Goal: Information Seeking & Learning: Learn about a topic

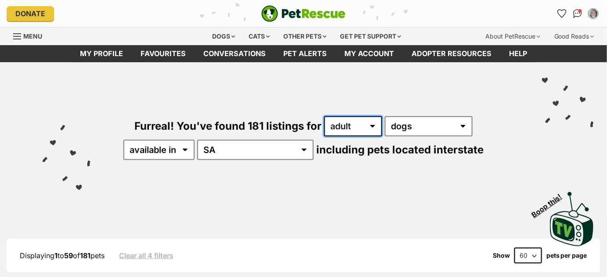
click at [372, 127] on select "any age puppy adult senior" at bounding box center [353, 126] width 58 height 20
select select "senior"
click at [324, 116] on select "any age puppy adult senior" at bounding box center [353, 126] width 58 height 20
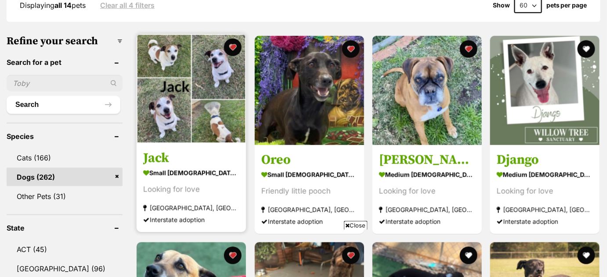
click at [201, 103] on img at bounding box center [191, 88] width 109 height 109
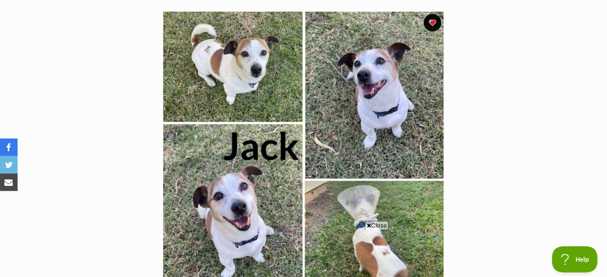
scroll to position [170, 0]
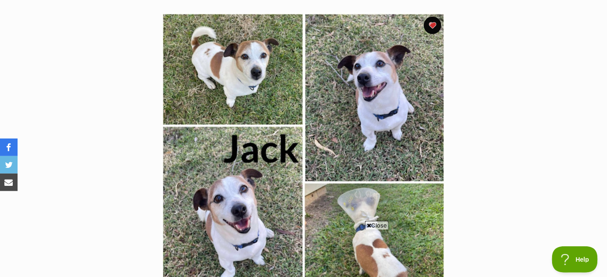
click at [252, 88] on img at bounding box center [303, 154] width 285 height 285
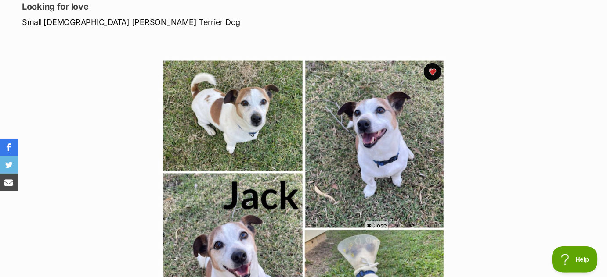
scroll to position [122, 0]
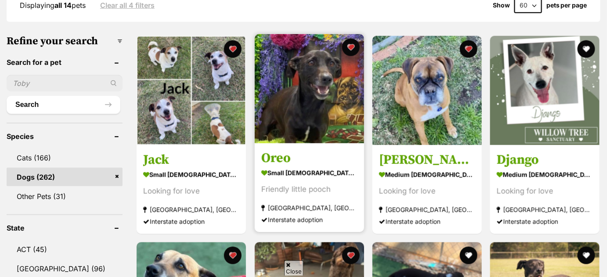
click at [310, 101] on img at bounding box center [309, 88] width 109 height 109
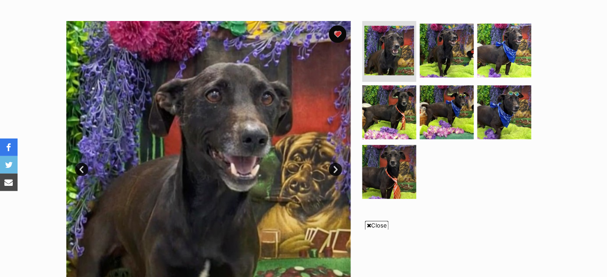
scroll to position [166, 0]
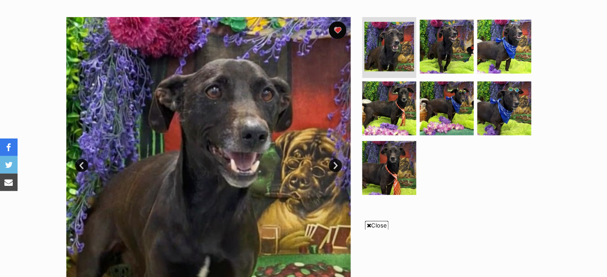
click at [334, 171] on link "Next" at bounding box center [335, 165] width 13 height 13
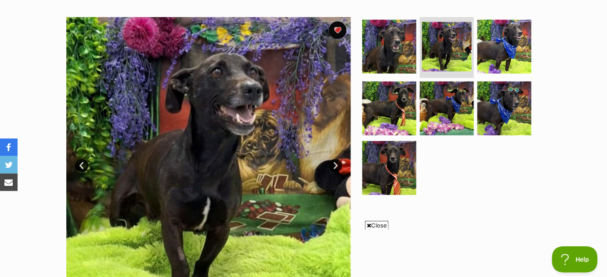
scroll to position [0, 0]
click at [338, 167] on link "Next" at bounding box center [335, 165] width 13 height 13
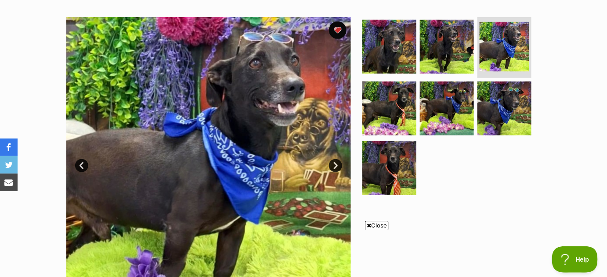
click at [339, 167] on link "Next" at bounding box center [335, 165] width 13 height 13
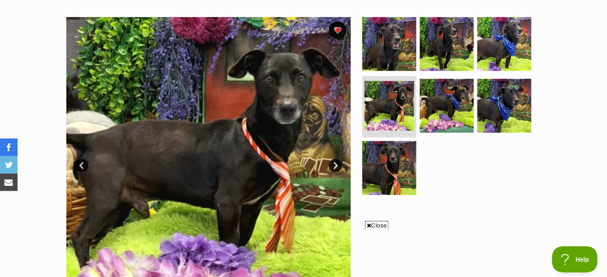
click at [336, 171] on link "Next" at bounding box center [335, 165] width 13 height 13
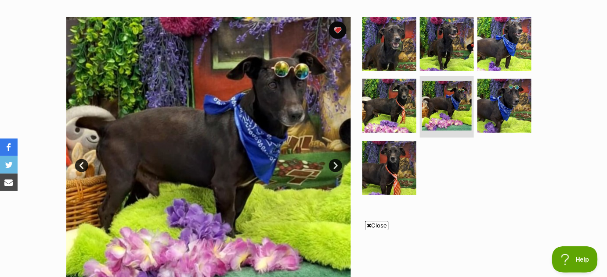
click at [336, 169] on link "Next" at bounding box center [335, 165] width 13 height 13
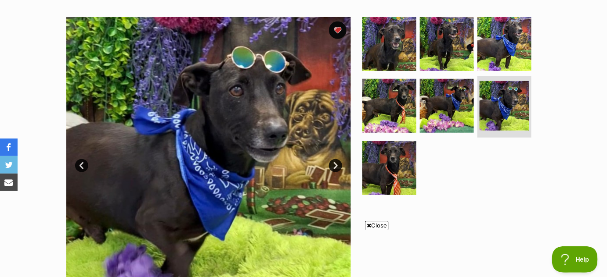
click at [334, 169] on link "Next" at bounding box center [335, 165] width 13 height 13
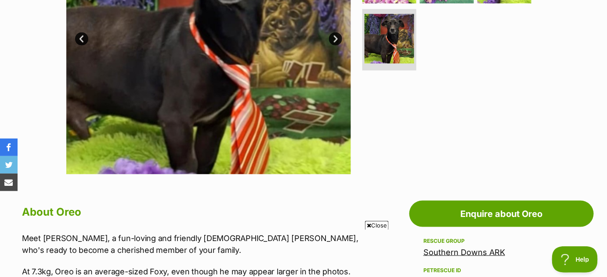
scroll to position [293, 0]
